Goal: Task Accomplishment & Management: Manage account settings

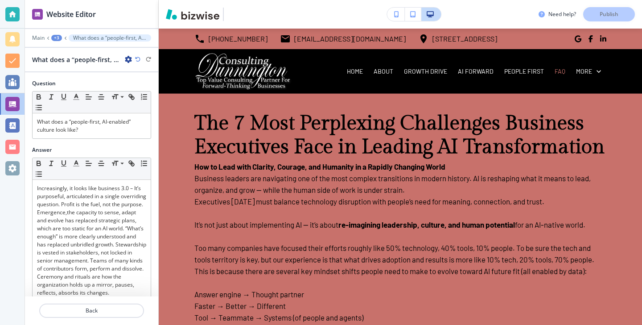
scroll to position [1802, 0]
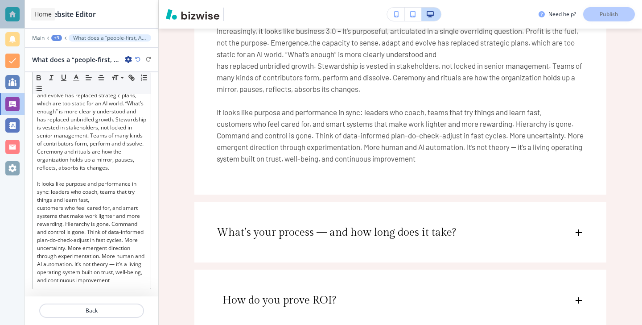
click at [16, 7] on div at bounding box center [12, 14] width 14 height 14
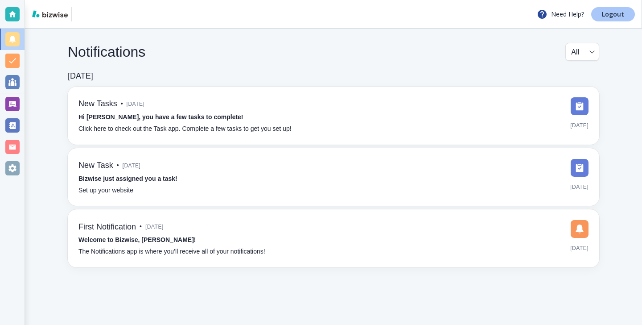
click at [610, 17] on p "Logout" at bounding box center [613, 14] width 22 height 6
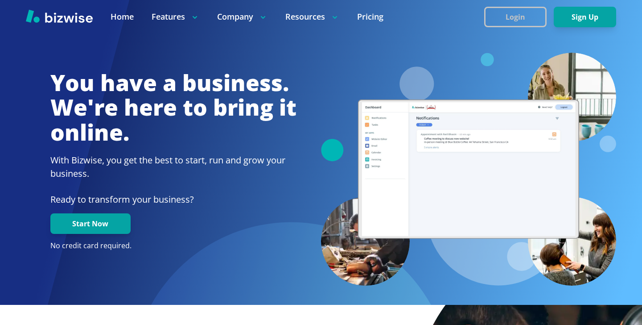
click at [509, 21] on button "Login" at bounding box center [515, 17] width 62 height 21
